Goal: Check status

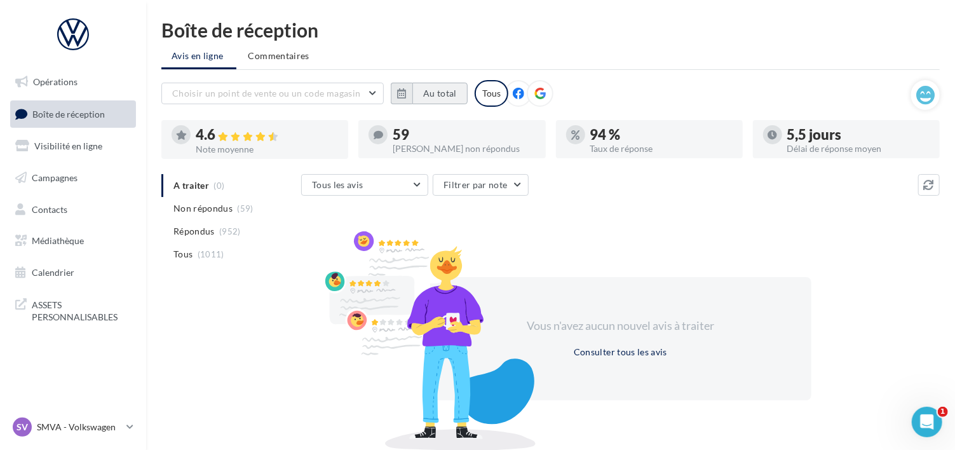
click at [452, 93] on button "Au total" at bounding box center [439, 94] width 55 height 22
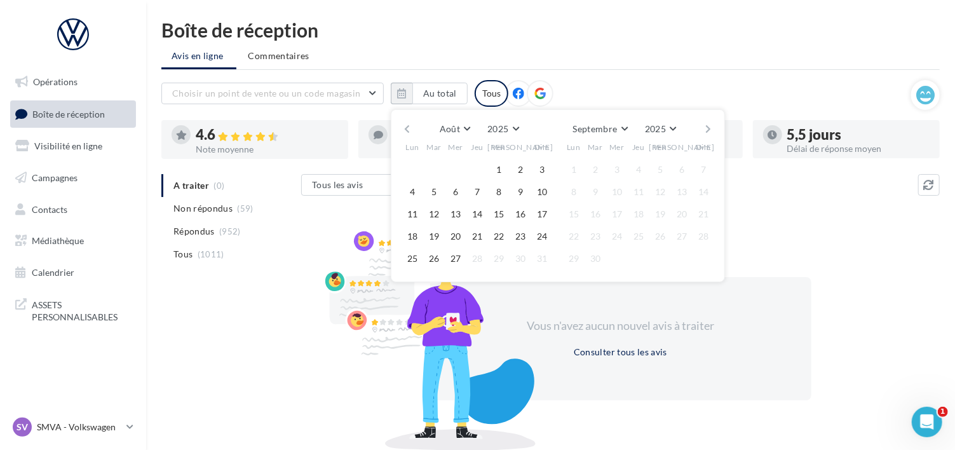
click at [412, 130] on div "Août [PERSON_NAME] Mars Avril Mai Juin Juillet Août Septembre Octobre Novembre …" at bounding box center [557, 129] width 290 height 18
click at [405, 128] on button "button" at bounding box center [406, 129] width 11 height 18
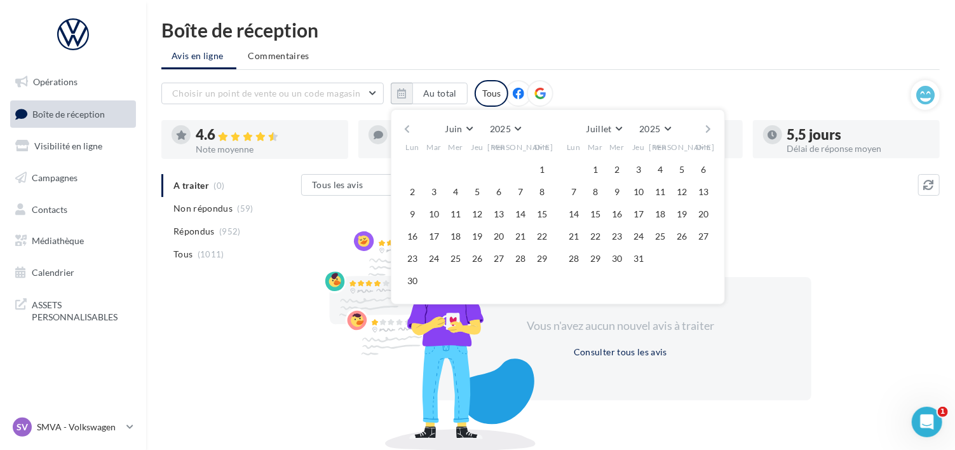
click at [405, 128] on button "button" at bounding box center [406, 129] width 11 height 18
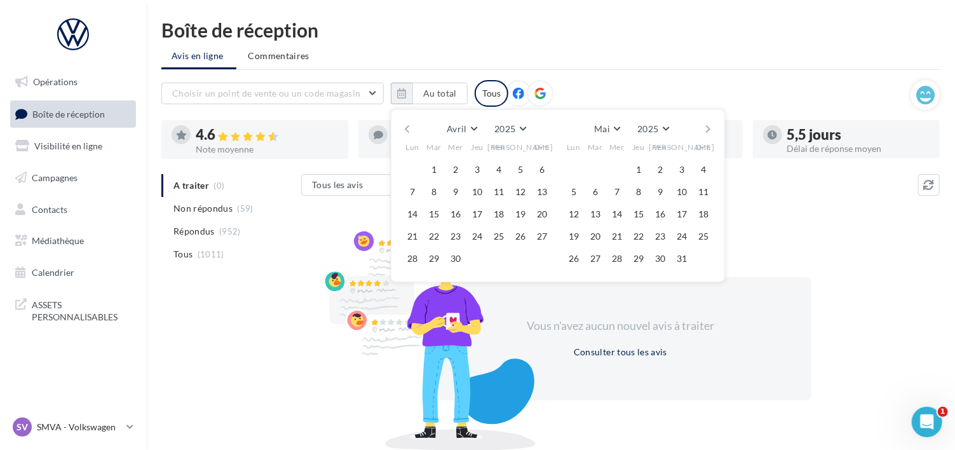
click at [405, 128] on button "button" at bounding box center [406, 129] width 11 height 18
click at [405, 127] on button "button" at bounding box center [406, 129] width 11 height 18
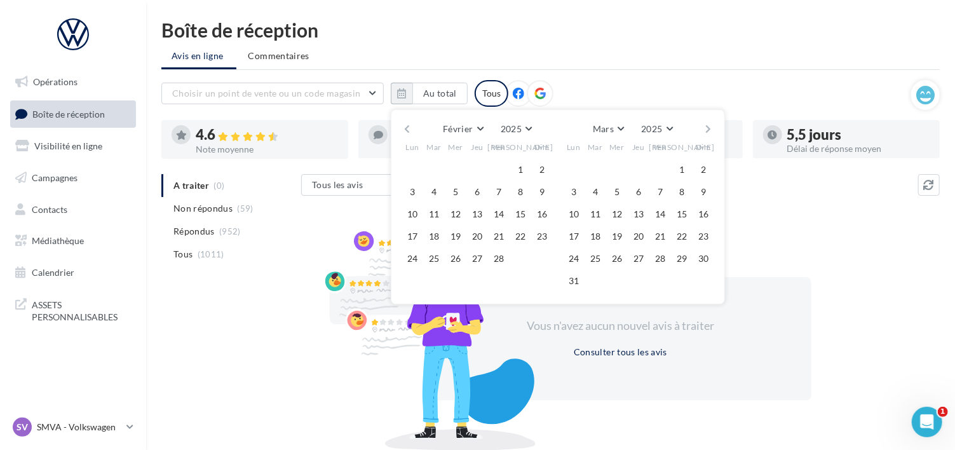
click at [405, 127] on button "button" at bounding box center [406, 129] width 11 height 18
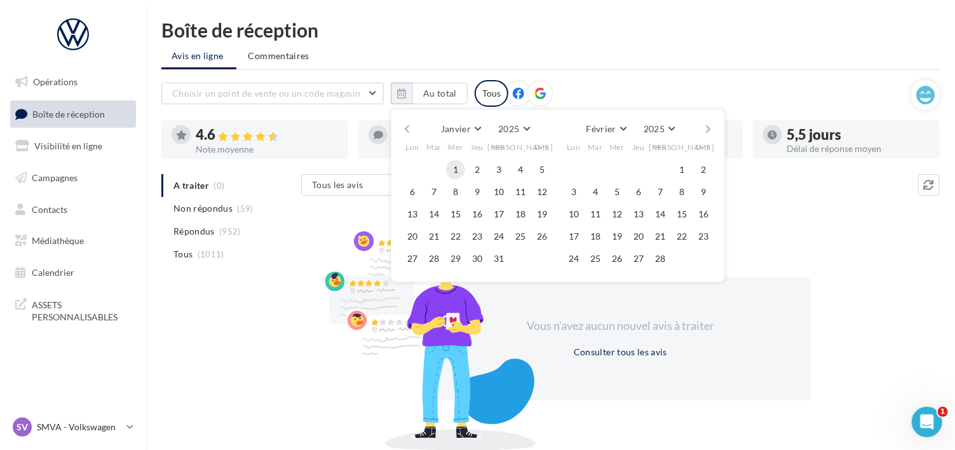
click at [452, 165] on button "1" at bounding box center [455, 169] width 19 height 19
click at [705, 128] on button "button" at bounding box center [708, 129] width 11 height 18
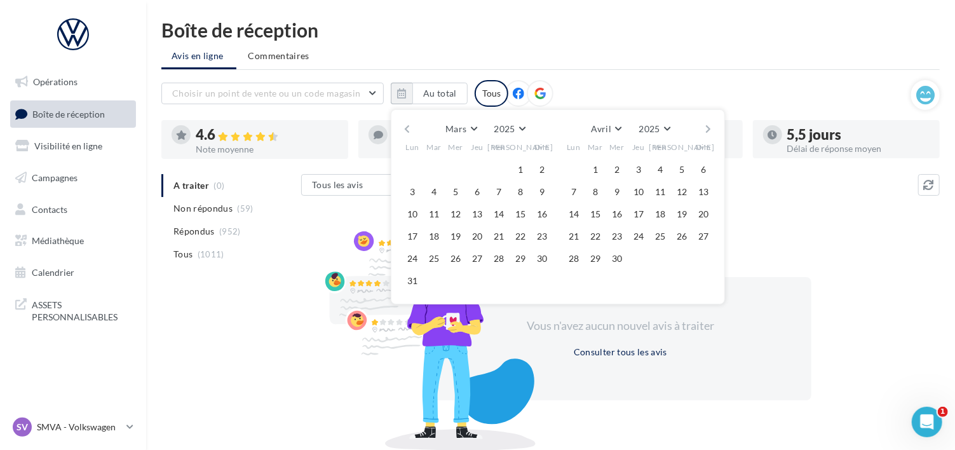
click at [705, 128] on button "button" at bounding box center [708, 129] width 11 height 18
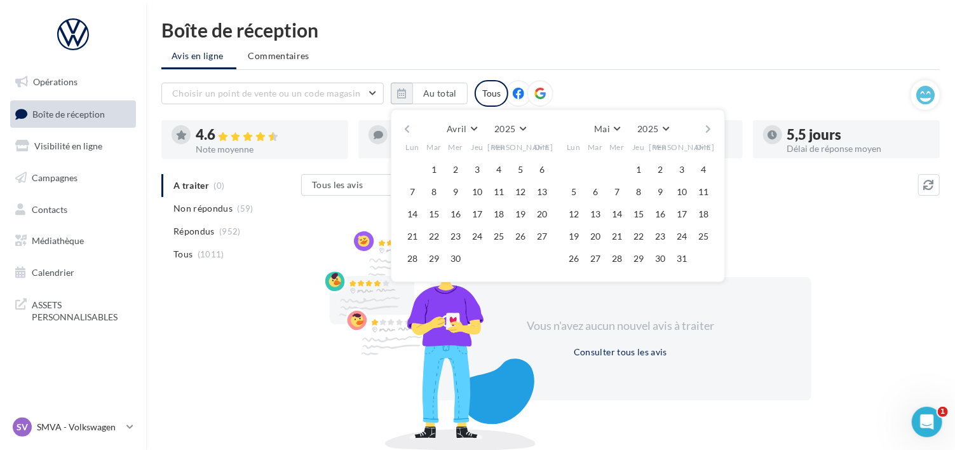
click at [705, 127] on button "button" at bounding box center [708, 129] width 11 height 18
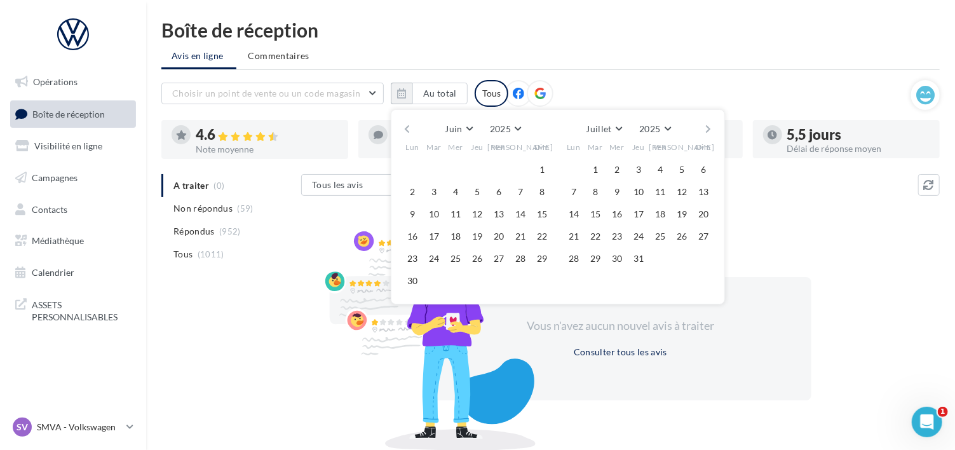
click at [705, 127] on button "button" at bounding box center [708, 129] width 11 height 18
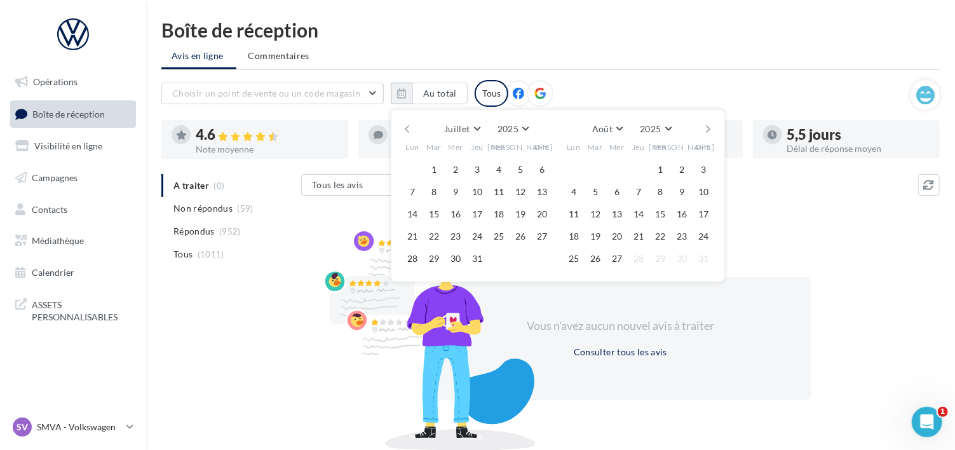
click at [705, 127] on button "button" at bounding box center [708, 129] width 11 height 18
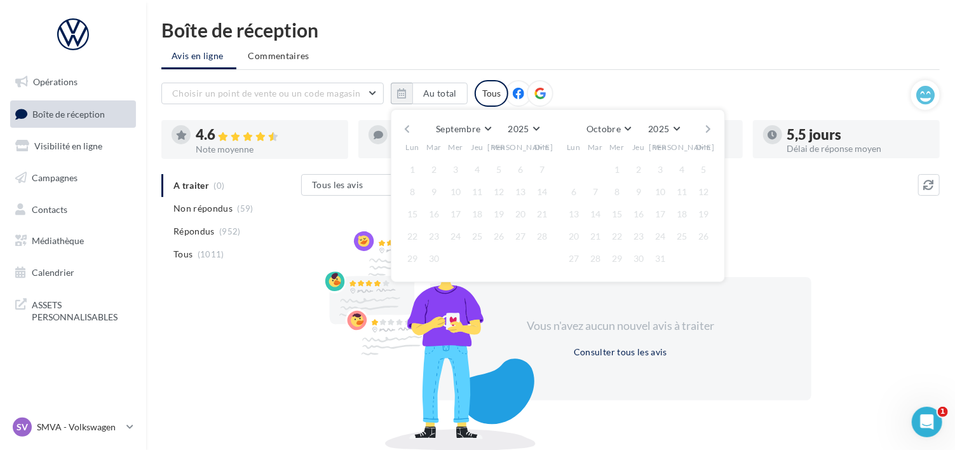
click at [705, 127] on button "button" at bounding box center [708, 129] width 11 height 18
click at [404, 124] on button "button" at bounding box center [406, 129] width 11 height 18
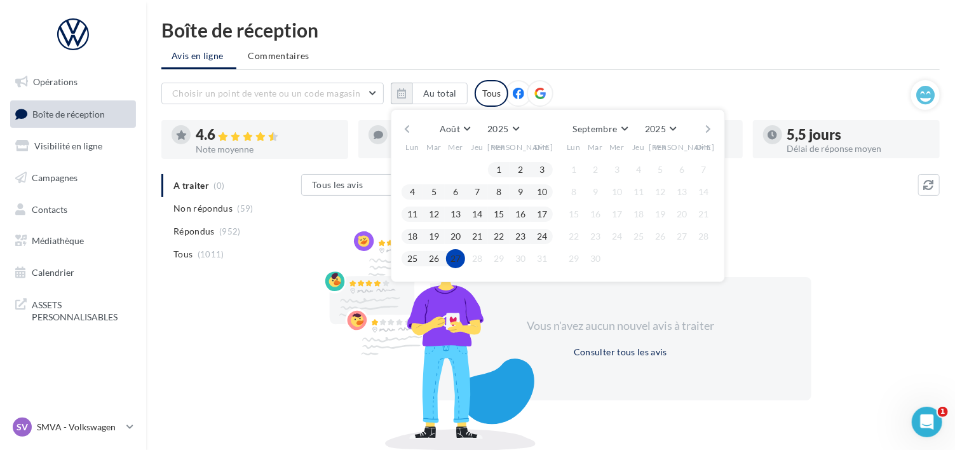
click at [457, 255] on button "27" at bounding box center [455, 258] width 19 height 19
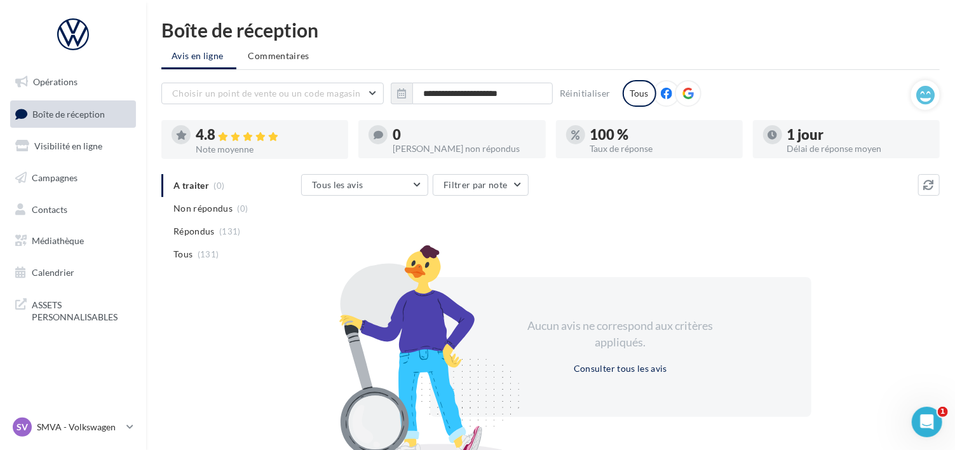
click at [684, 91] on icon at bounding box center [687, 93] width 11 height 11
